Goal: Task Accomplishment & Management: Use online tool/utility

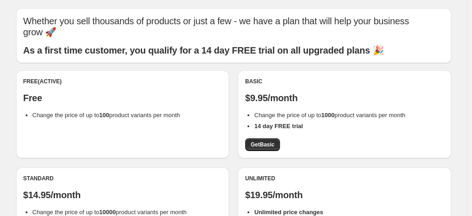
scroll to position [28, 0]
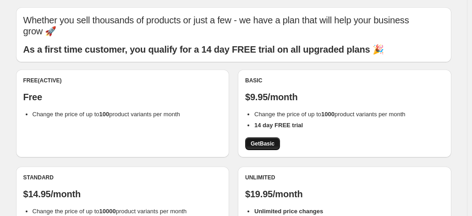
click at [257, 142] on span "Get Basic" at bounding box center [263, 143] width 24 height 7
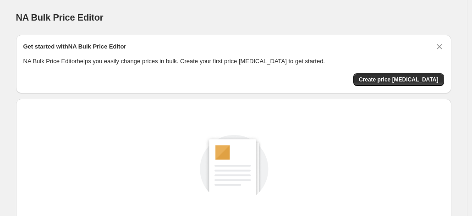
scroll to position [127, 0]
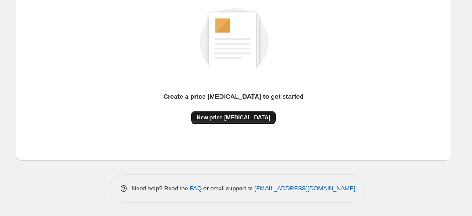
click at [250, 123] on button "New price [MEDICAL_DATA]" at bounding box center [233, 117] width 85 height 13
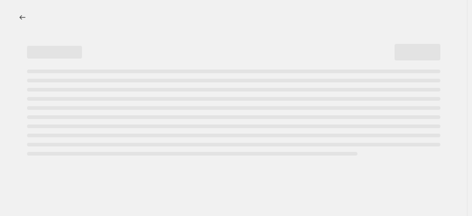
select select "percentage"
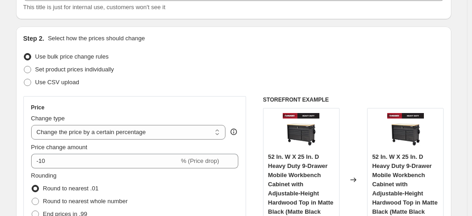
scroll to position [76, 0]
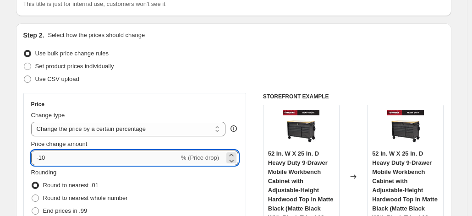
drag, startPoint x: 41, startPoint y: 156, endPoint x: 122, endPoint y: 153, distance: 81.2
click at [122, 153] on input "-10" at bounding box center [105, 158] width 148 height 15
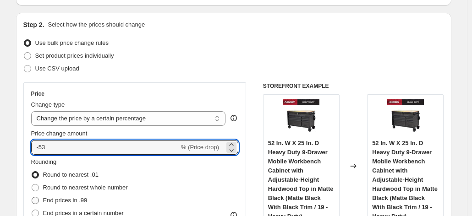
scroll to position [87, 0]
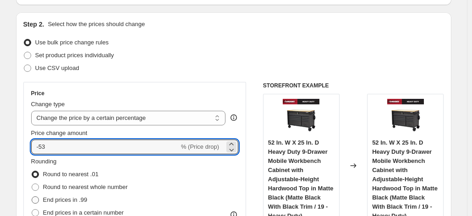
type input "-53"
click at [74, 204] on span "End prices in .99" at bounding box center [65, 200] width 44 height 7
click at [32, 197] on input "End prices in .99" at bounding box center [32, 197] width 0 height 0
radio input "true"
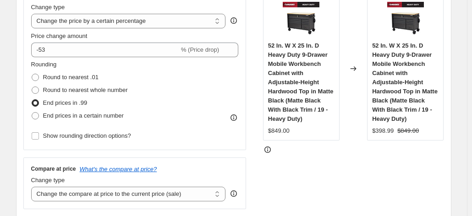
scroll to position [186, 0]
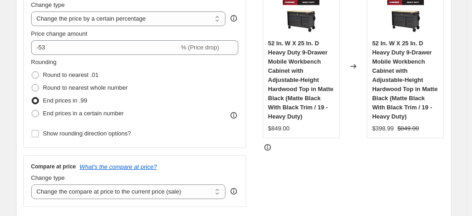
click at [67, 102] on span "End prices in .99" at bounding box center [65, 100] width 44 height 7
click at [32, 98] on input "End prices in .99" at bounding box center [32, 97] width 0 height 0
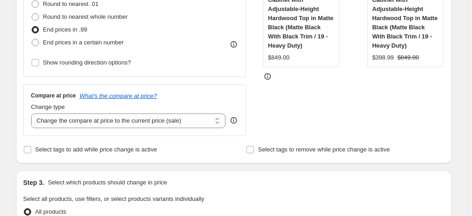
scroll to position [291, 0]
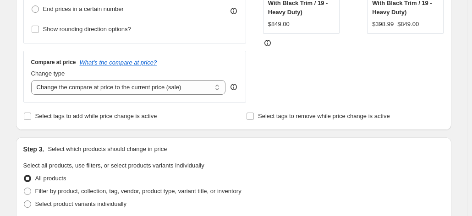
click at [53, 178] on span "All products" at bounding box center [50, 178] width 31 height 7
click at [24, 176] on input "All products" at bounding box center [24, 175] width 0 height 0
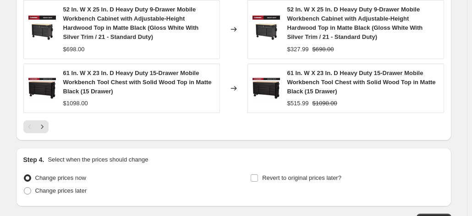
scroll to position [744, 0]
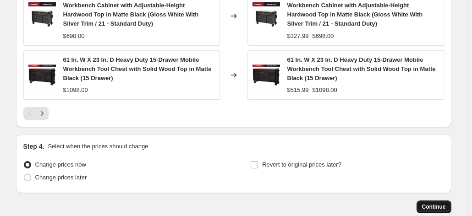
click at [438, 210] on span "Continue" at bounding box center [434, 207] width 24 height 7
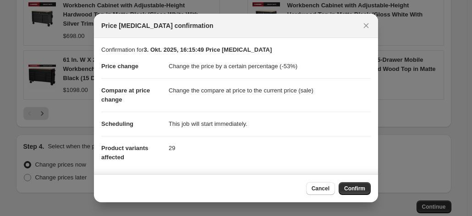
scroll to position [85, 0]
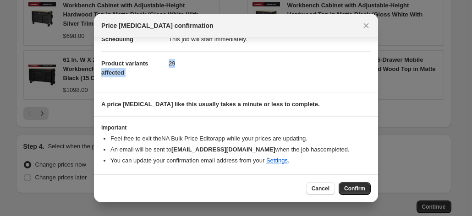
drag, startPoint x: 159, startPoint y: 63, endPoint x: 190, endPoint y: 66, distance: 31.3
click at [190, 66] on dl "Price change Change the price by a certain percentage (-53%) Compare at price c…" at bounding box center [236, 27] width 270 height 115
click at [354, 188] on span "Confirm" at bounding box center [354, 188] width 21 height 7
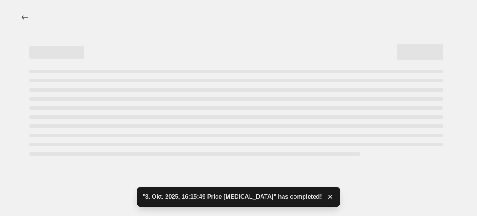
select select "percentage"
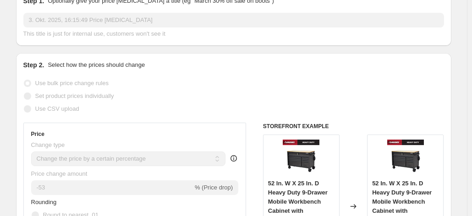
scroll to position [46, 0]
